Goal: Task Accomplishment & Management: Use online tool/utility

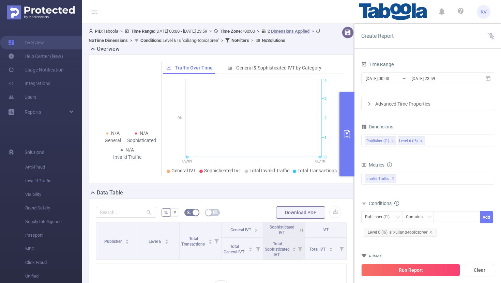
scroll to position [9, 0]
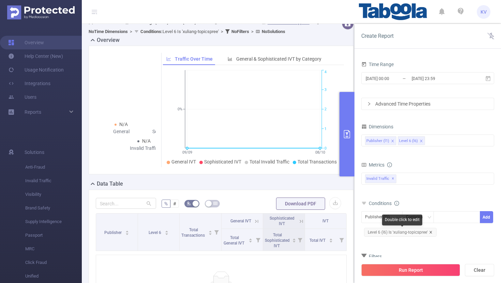
click at [431, 232] on icon "icon: close" at bounding box center [430, 232] width 3 height 3
click at [453, 219] on div at bounding box center [456, 216] width 39 height 11
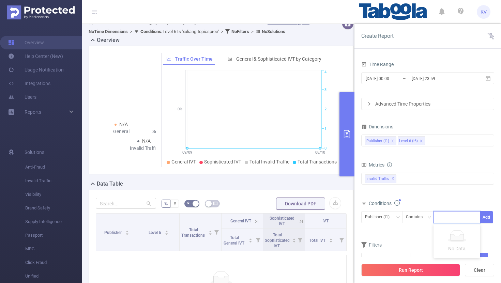
paste input "xuliang-reportlyst"
type input "xuliang-reportlyst"
click at [460, 230] on li "xuliang-reportlyst" at bounding box center [459, 231] width 52 height 11
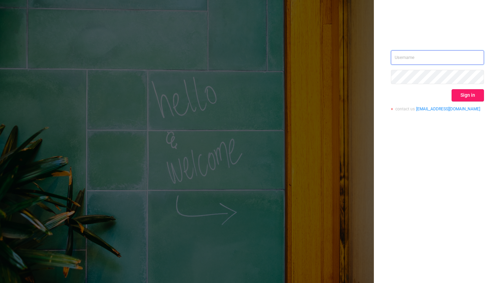
type input "[EMAIL_ADDRESS][DOMAIN_NAME]"
click at [470, 100] on button "Sign in" at bounding box center [467, 95] width 32 height 12
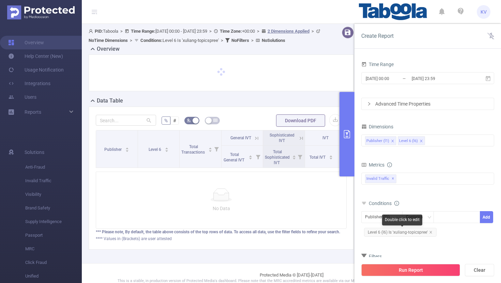
click at [432, 232] on span "Level 6 (l6) Is 'xuliang-topicspree'" at bounding box center [400, 232] width 73 height 9
click at [431, 232] on icon "icon: close" at bounding box center [430, 232] width 2 height 2
click at [445, 220] on div at bounding box center [456, 216] width 39 height 11
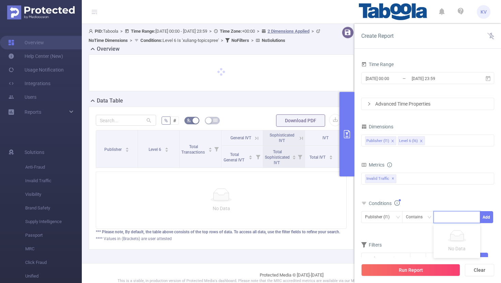
paste input "xuliang-reportlyst"
type input "xuliang-reportlyst"
click at [457, 229] on li "xuliang-reportlyst" at bounding box center [459, 231] width 52 height 11
click at [490, 216] on button "Add" at bounding box center [485, 217] width 13 height 12
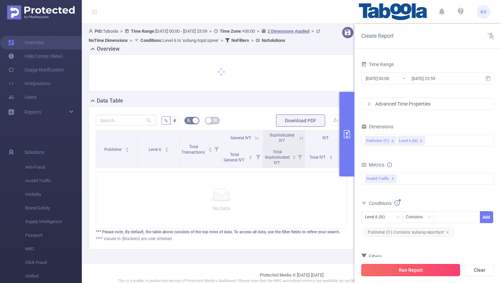
click at [415, 271] on button "Run Report" at bounding box center [410, 270] width 99 height 12
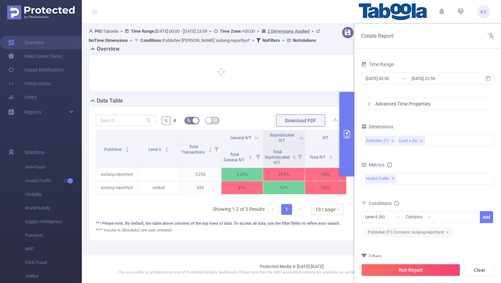
click at [303, 141] on icon at bounding box center [301, 138] width 6 height 6
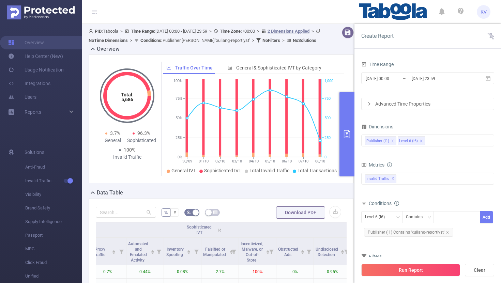
scroll to position [0, 103]
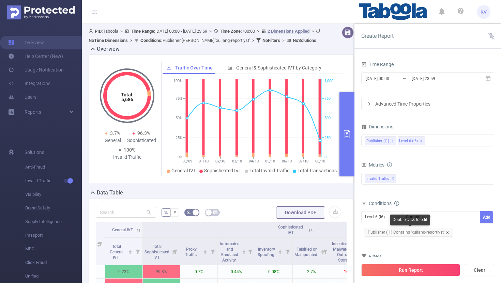
click at [446, 233] on icon "icon: close" at bounding box center [446, 232] width 3 height 3
click at [448, 218] on div at bounding box center [456, 216] width 39 height 11
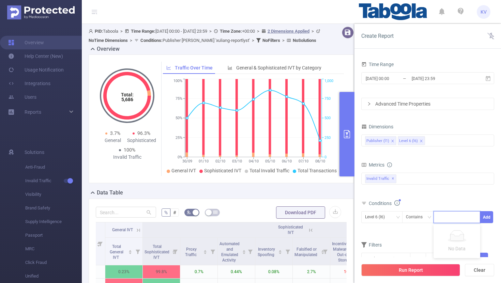
paste input "xuliang-hotbuzzly"
type input "xuliang-hotbuzzly"
click at [453, 228] on li "xuliang-hotbuzzly" at bounding box center [459, 231] width 52 height 11
click at [395, 216] on icon "icon: down" at bounding box center [397, 217] width 4 height 4
click at [376, 229] on li "Publisher (l1)" at bounding box center [381, 231] width 41 height 11
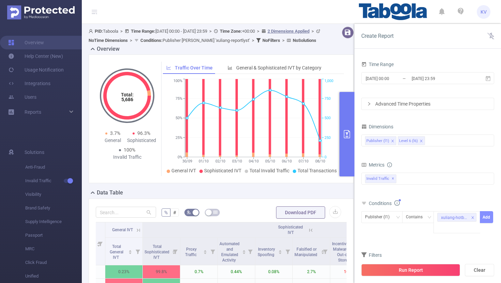
click at [486, 221] on button "Add" at bounding box center [485, 217] width 13 height 12
click at [424, 269] on button "Run Report" at bounding box center [410, 270] width 99 height 12
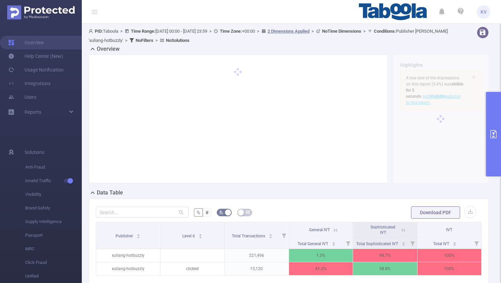
click at [404, 231] on icon at bounding box center [403, 230] width 6 height 6
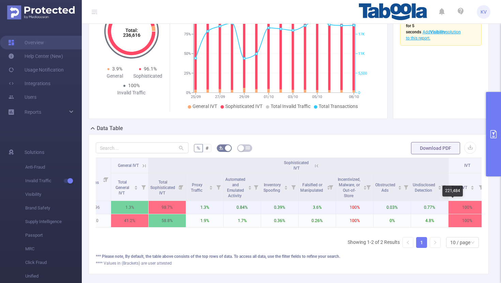
scroll to position [0, 103]
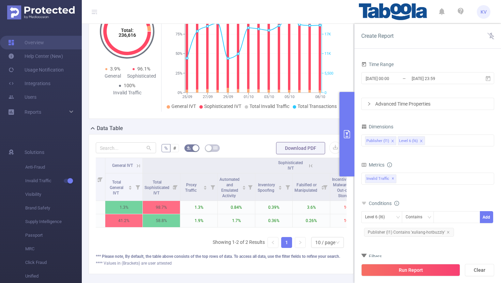
click at [441, 101] on div "Advanced Time Properties" at bounding box center [427, 104] width 132 height 12
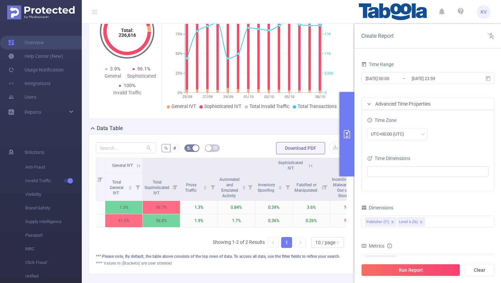
click at [441, 101] on div "Advanced Time Properties" at bounding box center [427, 104] width 132 height 12
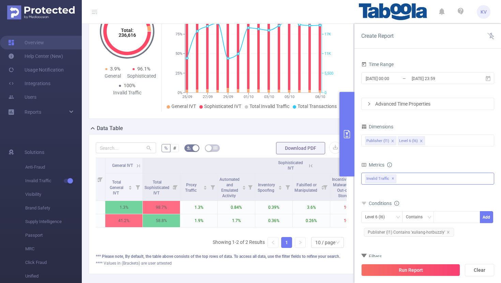
click at [439, 182] on div "Invalid Traffic ✕" at bounding box center [427, 179] width 133 height 12
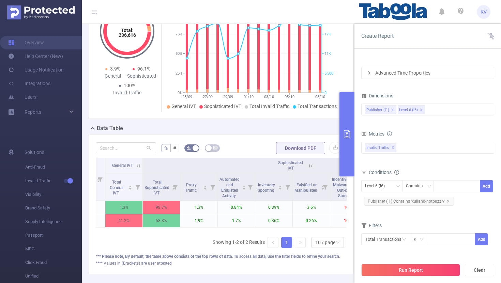
click at [431, 220] on form "Dimensions Publisher (l1) Level 6 (l6) Metrics Total General IVT Data Centers D…" at bounding box center [427, 172] width 133 height 163
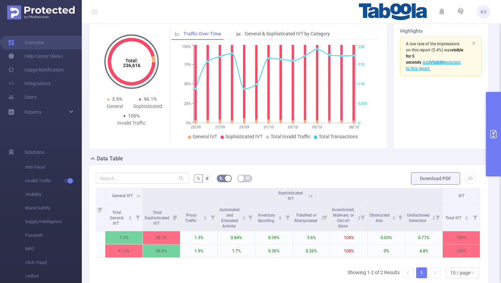
scroll to position [27, 0]
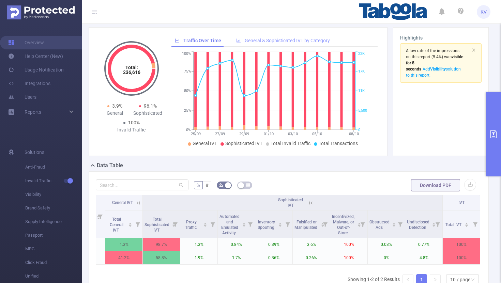
click at [283, 40] on span "General & Sophisticated IVT by Category" at bounding box center [287, 40] width 85 height 5
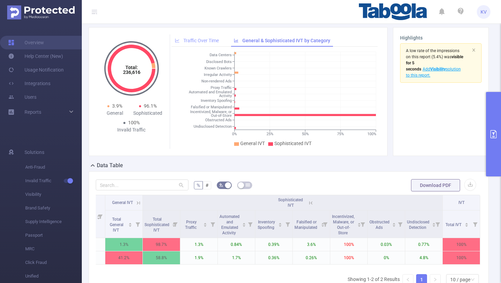
click at [215, 40] on span "Traffic Over Time" at bounding box center [200, 40] width 35 height 5
